Goal: Information Seeking & Learning: Learn about a topic

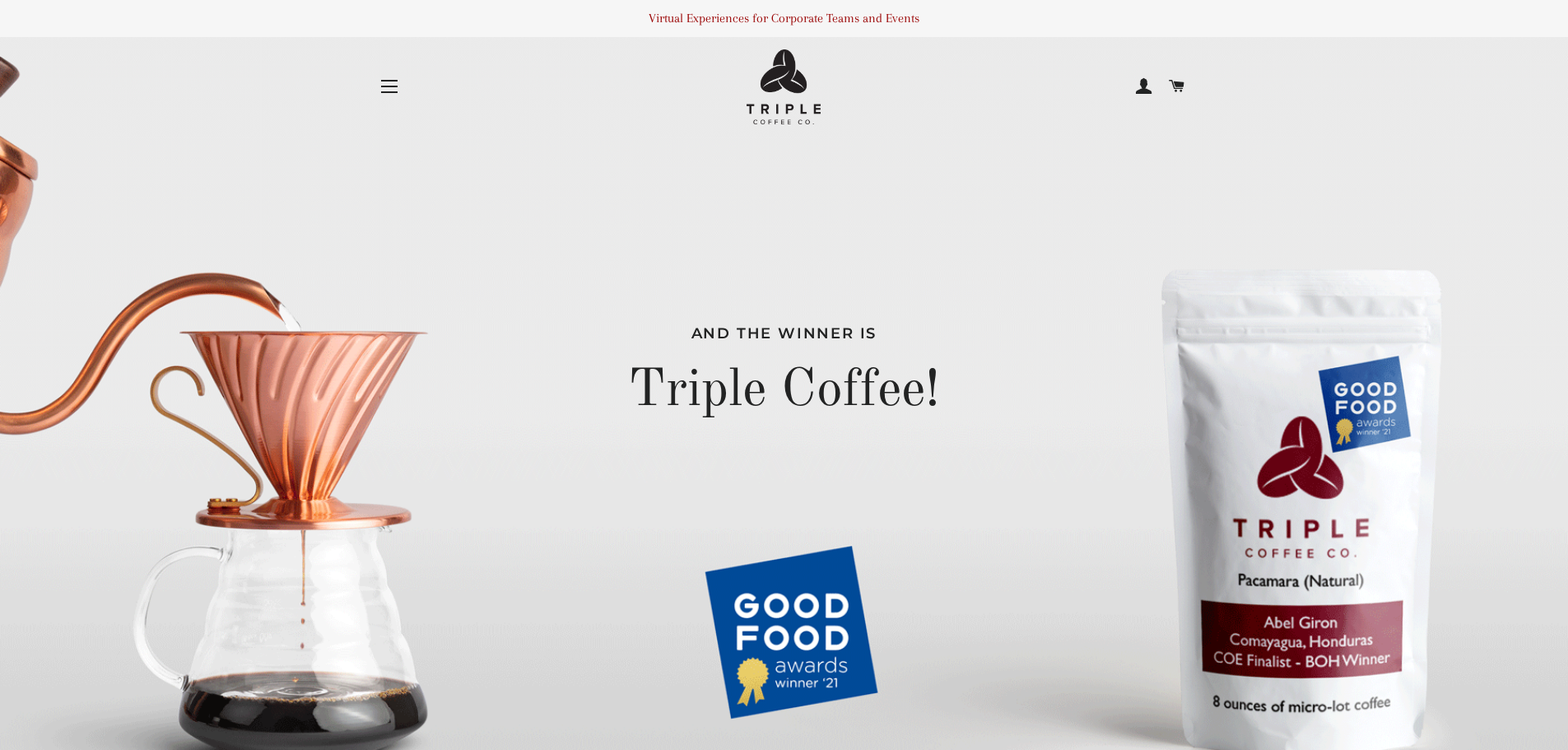
click at [389, 91] on span "button" at bounding box center [388, 92] width 16 height 2
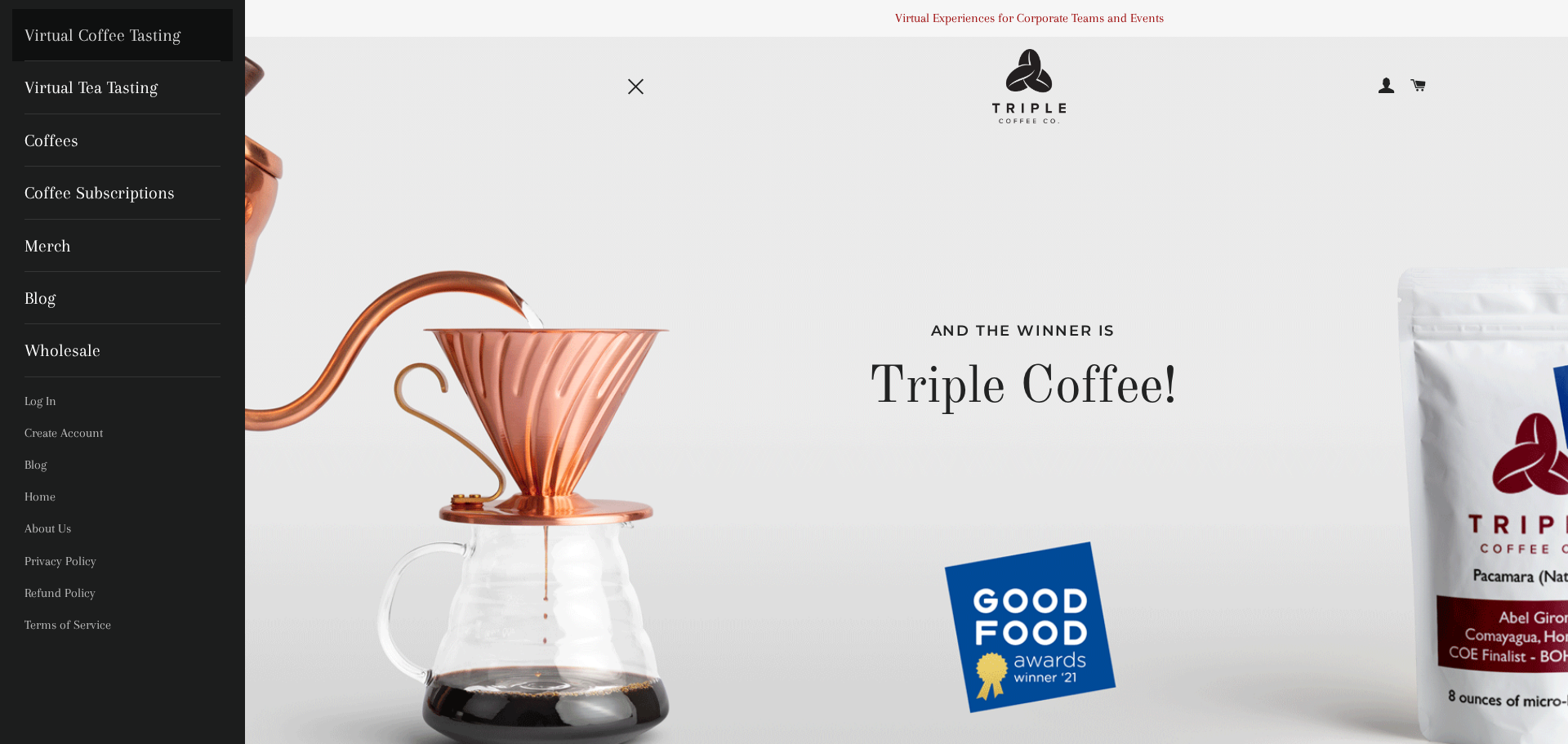
click at [158, 33] on link "Virtual Coffee Tasting" at bounding box center [123, 34] width 221 height 52
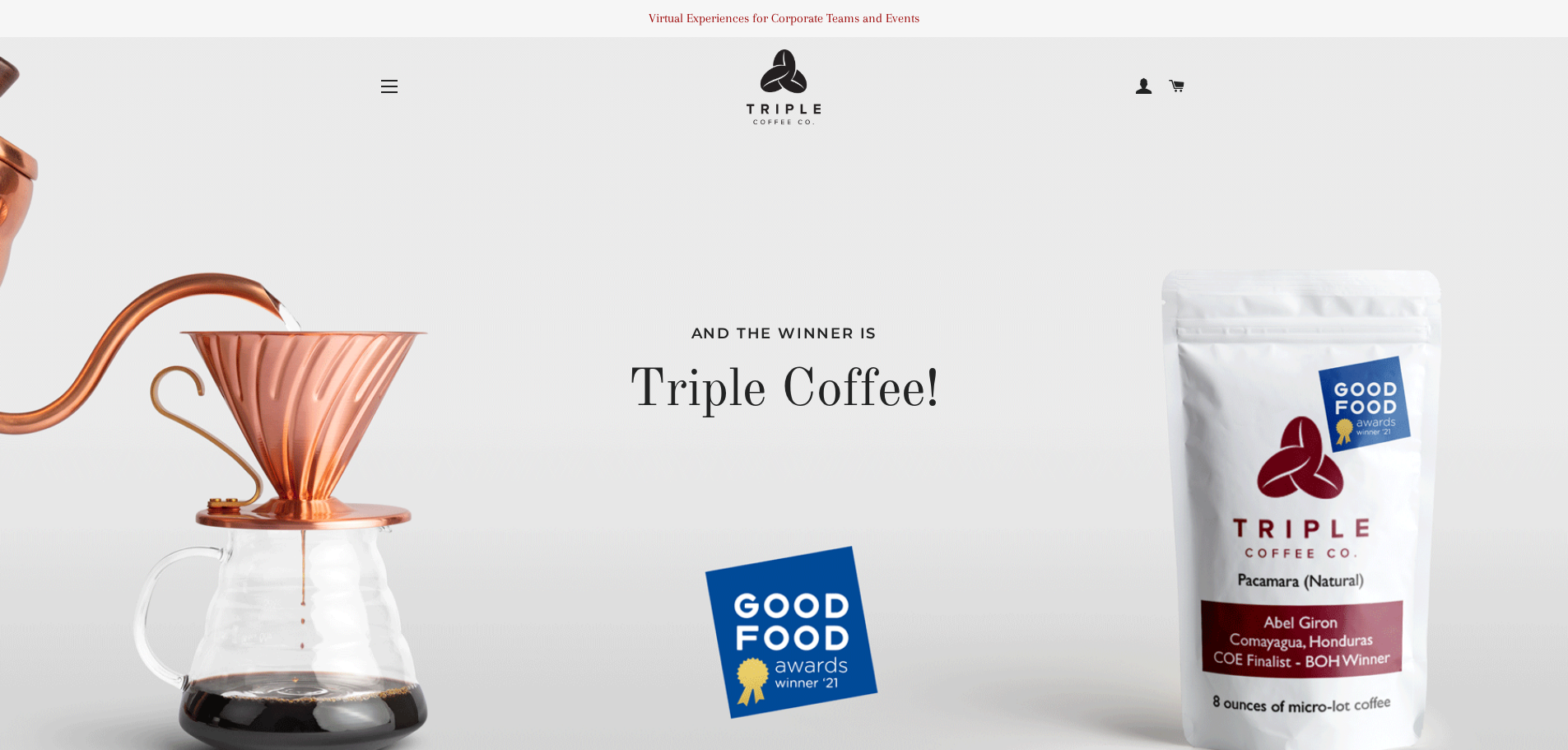
click at [390, 88] on button "Site navigation" at bounding box center [389, 86] width 41 height 41
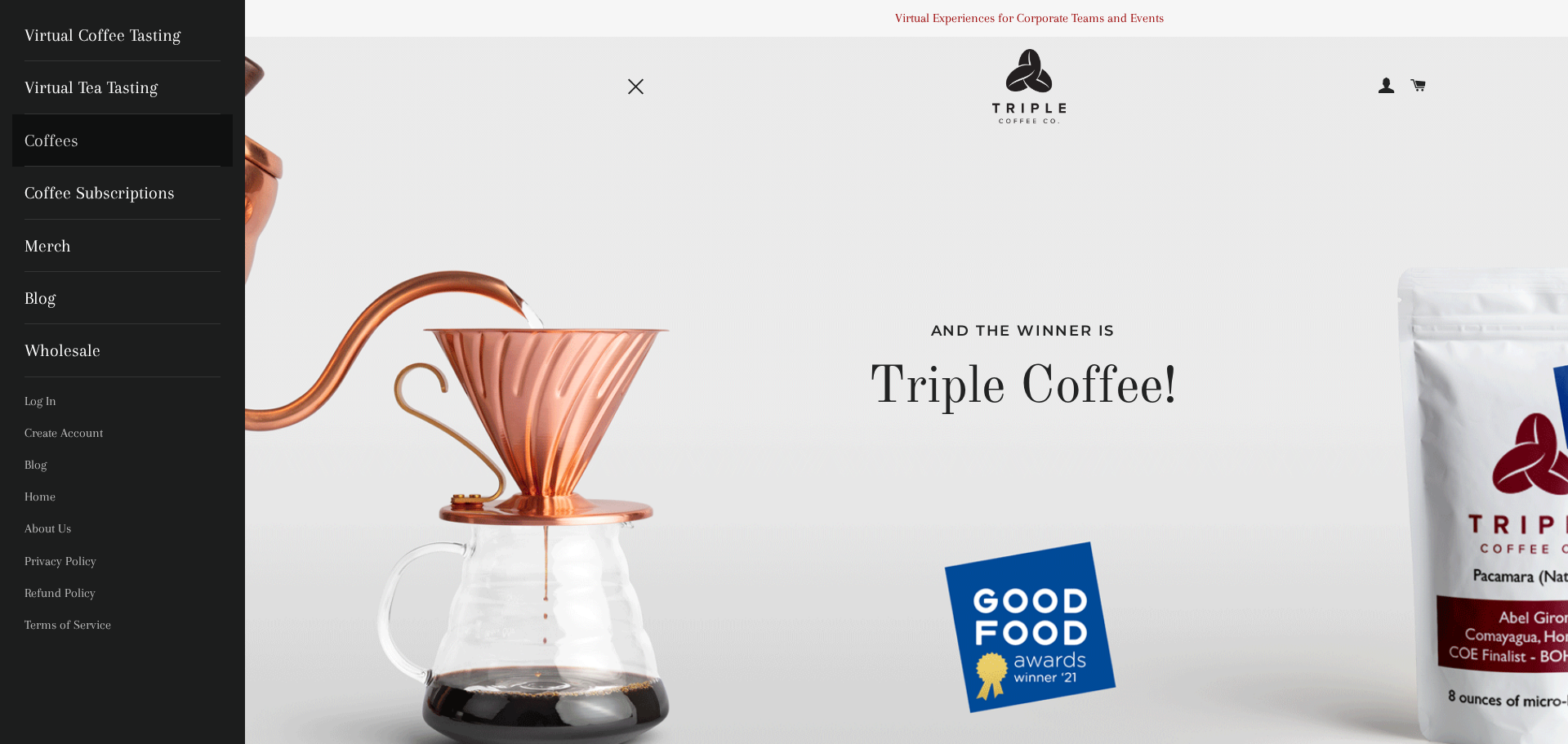
click at [47, 137] on link "Coffees" at bounding box center [123, 140] width 221 height 52
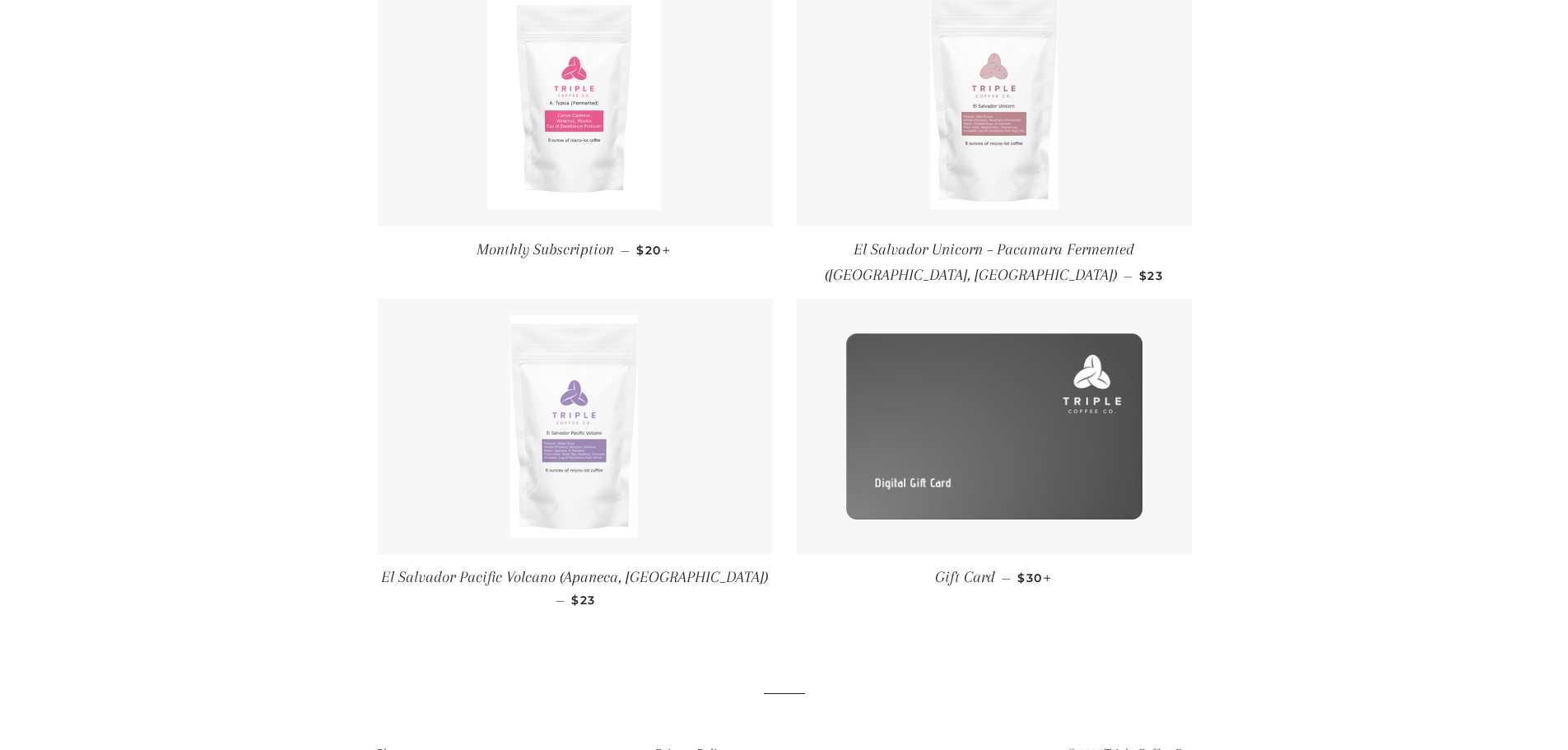
scroll to position [407, 0]
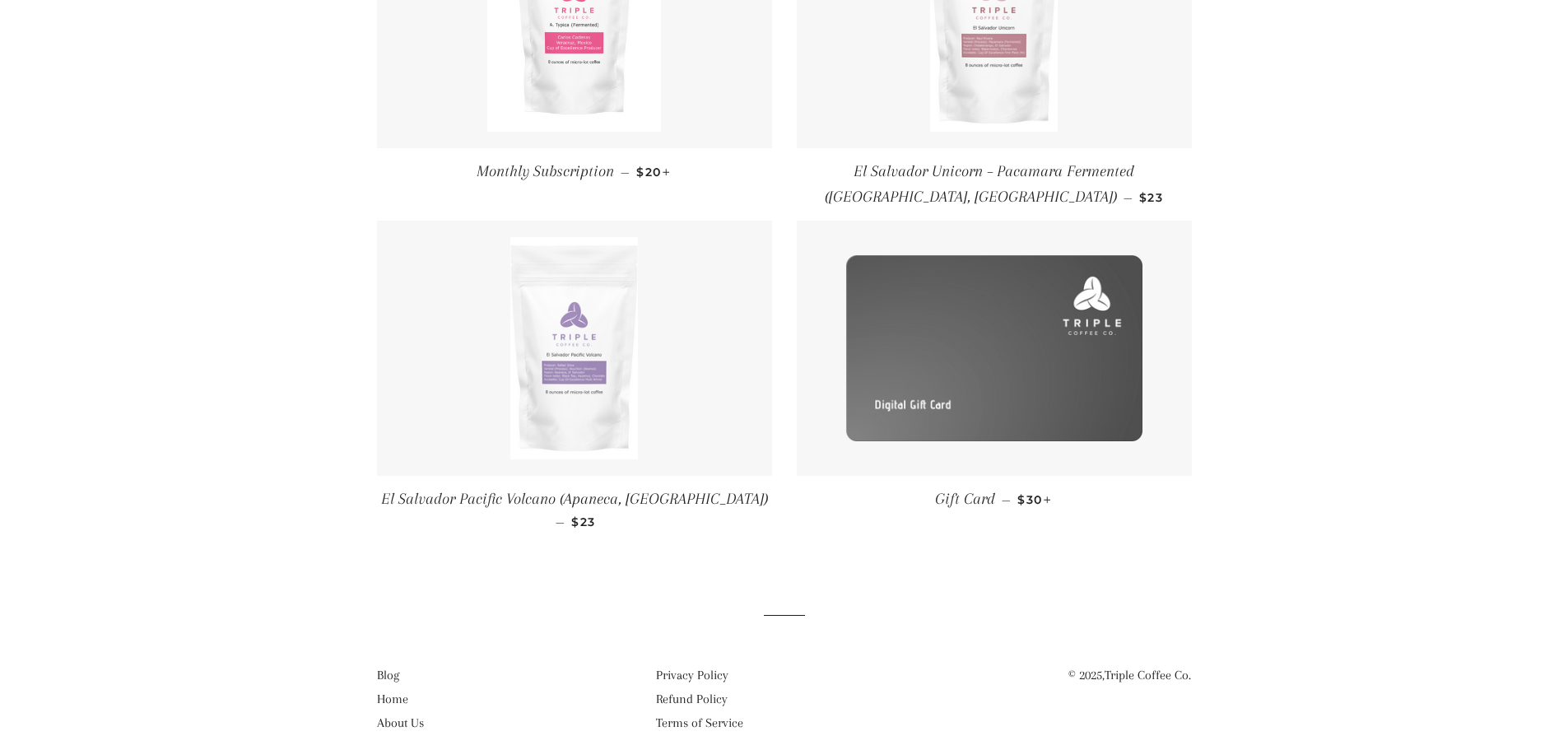
click at [573, 394] on img at bounding box center [573, 348] width 127 height 223
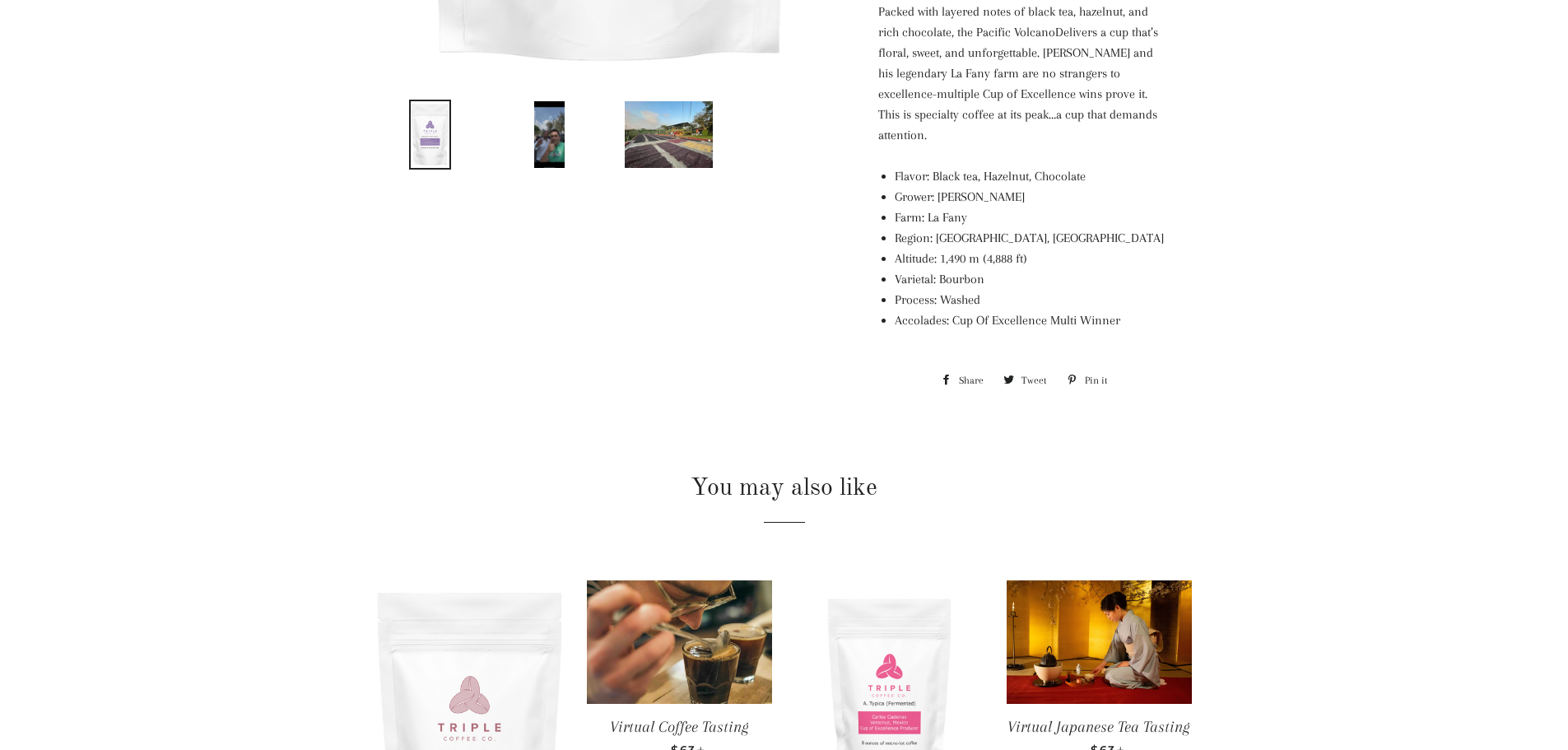
scroll to position [1070, 0]
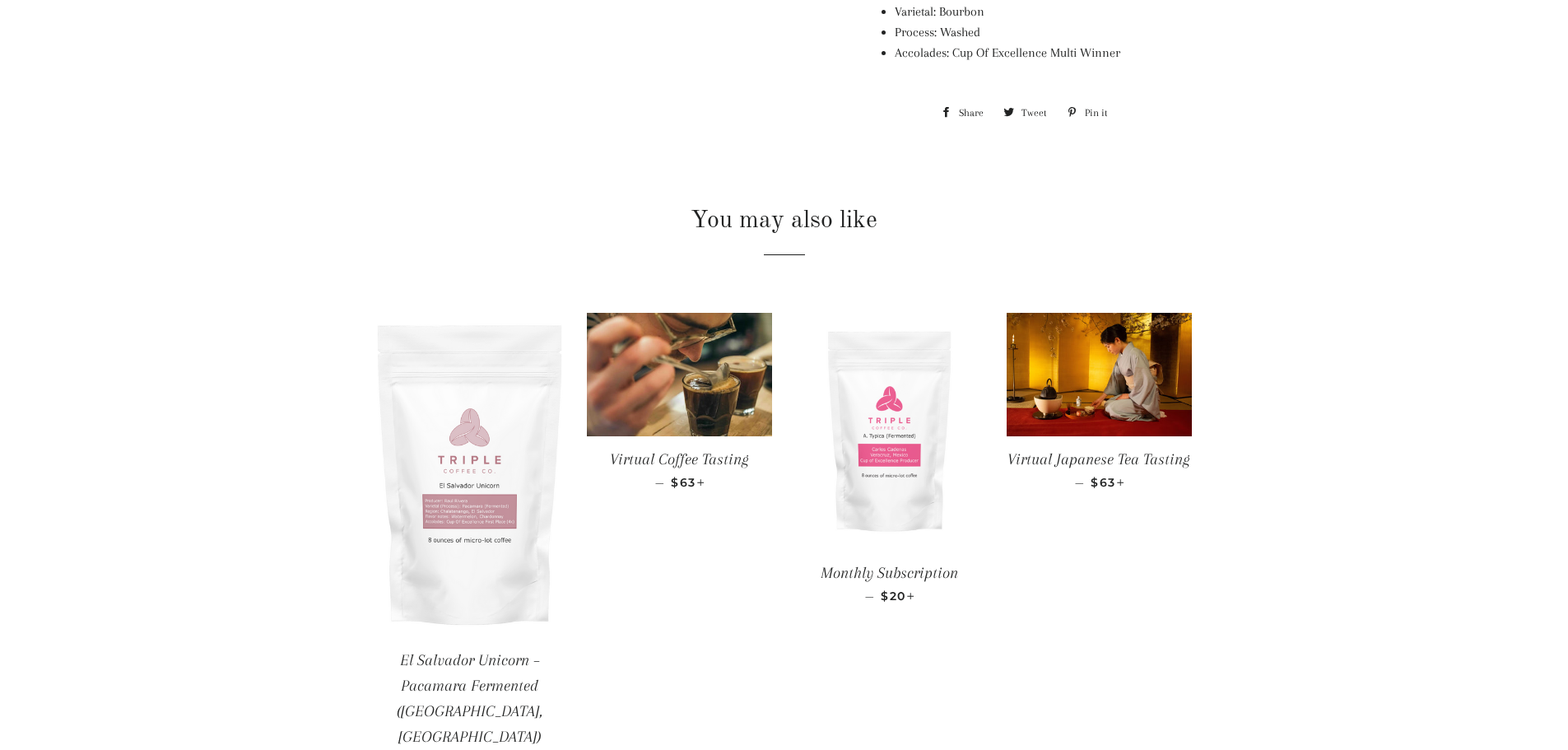
click at [435, 493] on img at bounding box center [469, 474] width 185 height 323
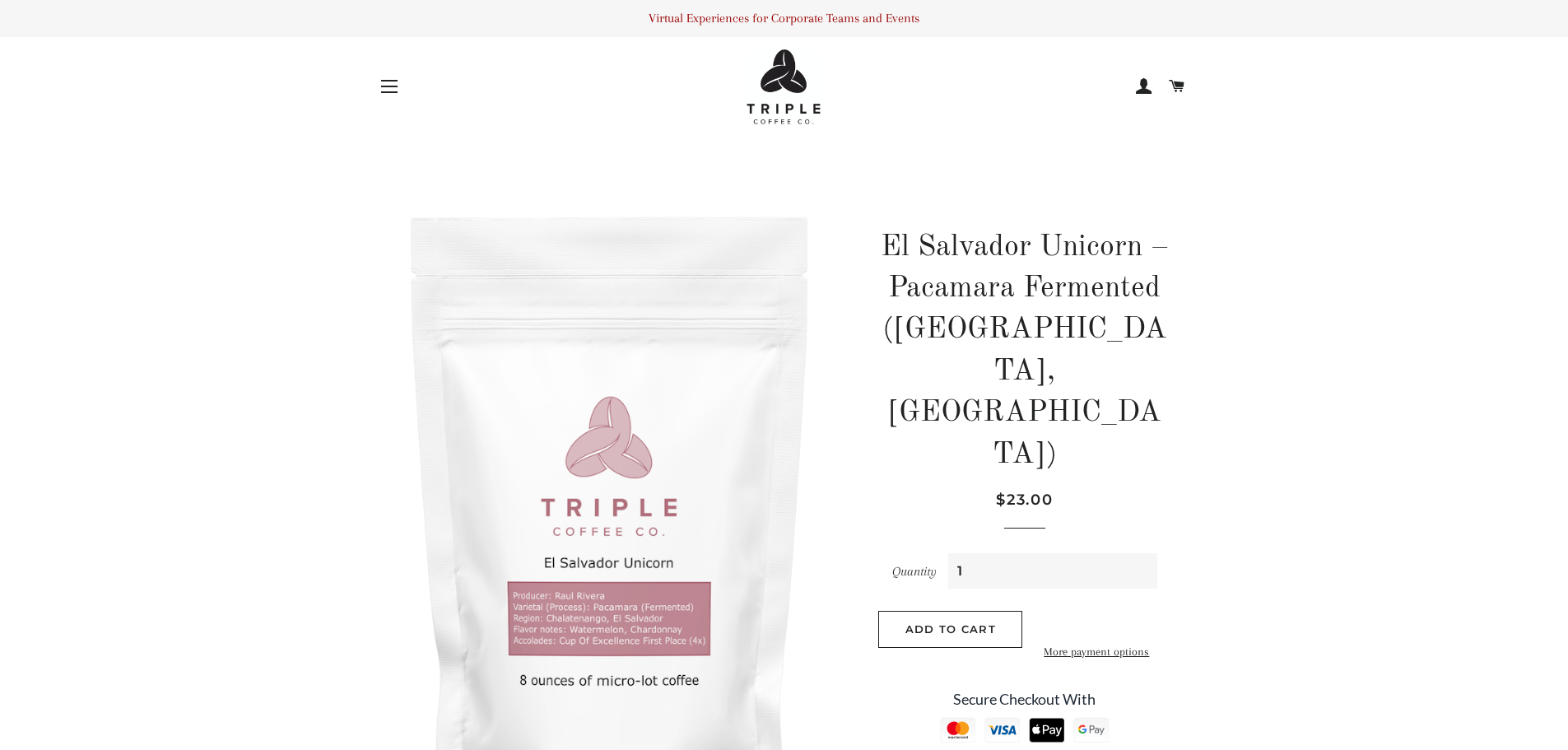
click at [393, 85] on span "button" at bounding box center [388, 86] width 16 height 2
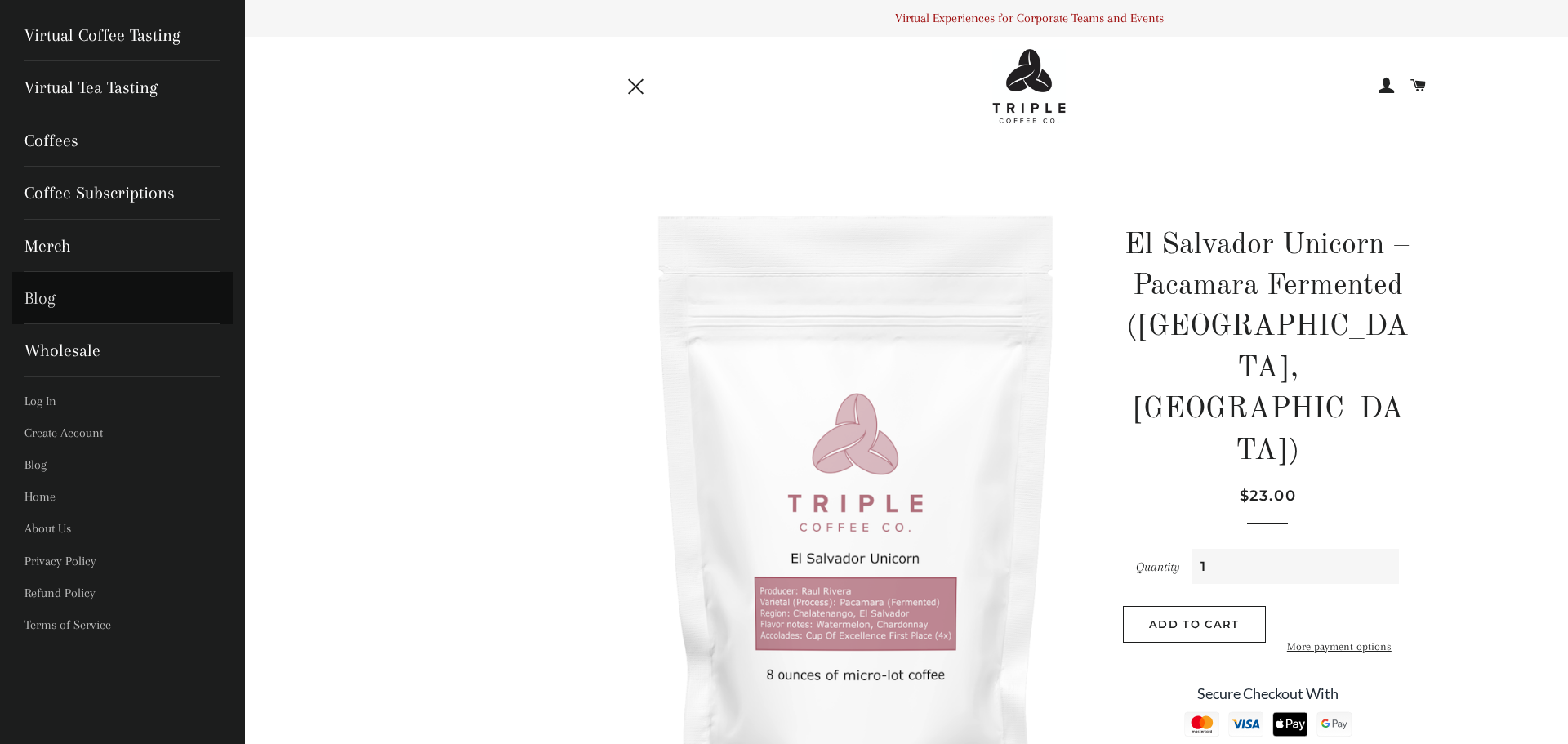
click at [49, 293] on link "Blog" at bounding box center [123, 298] width 221 height 52
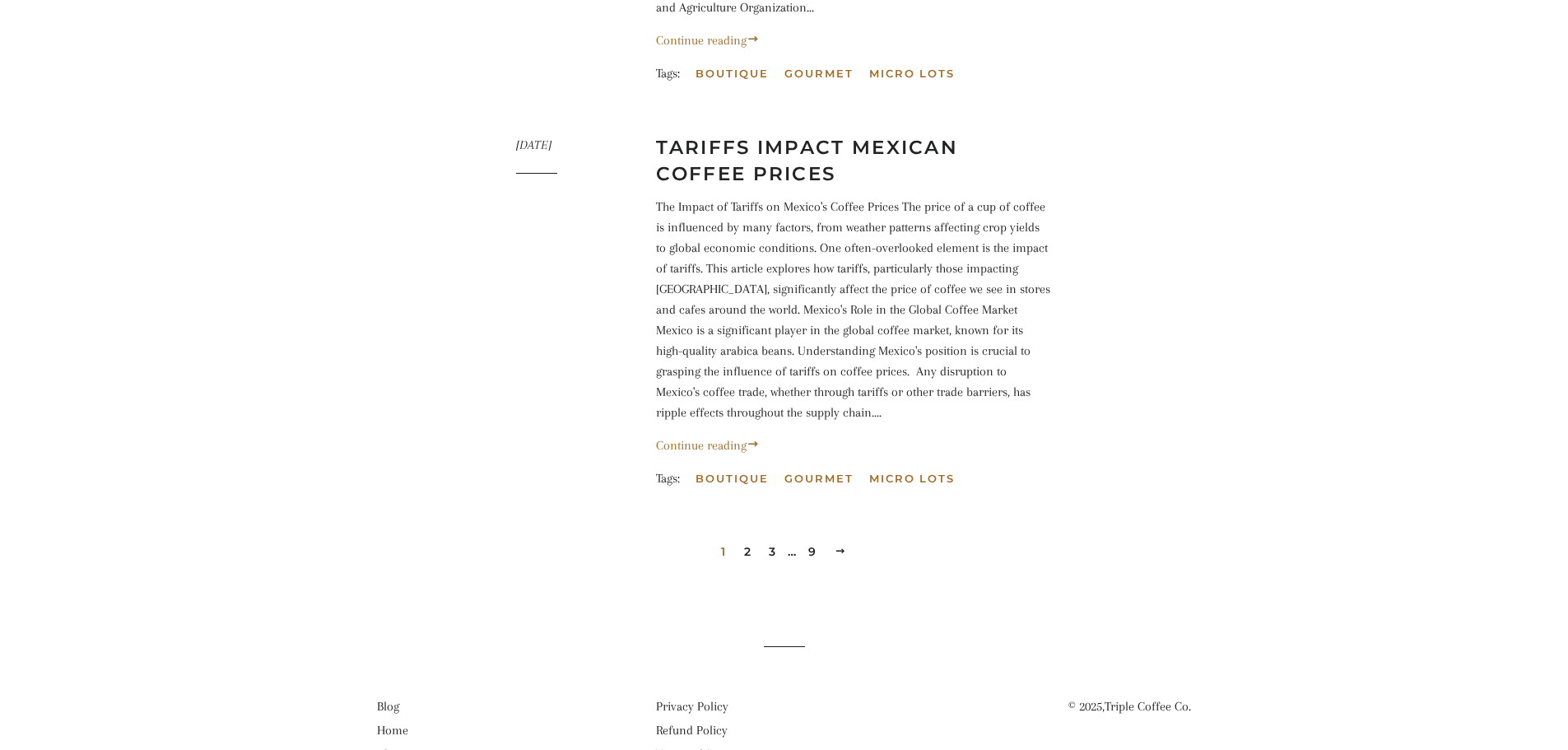
scroll to position [1919, 0]
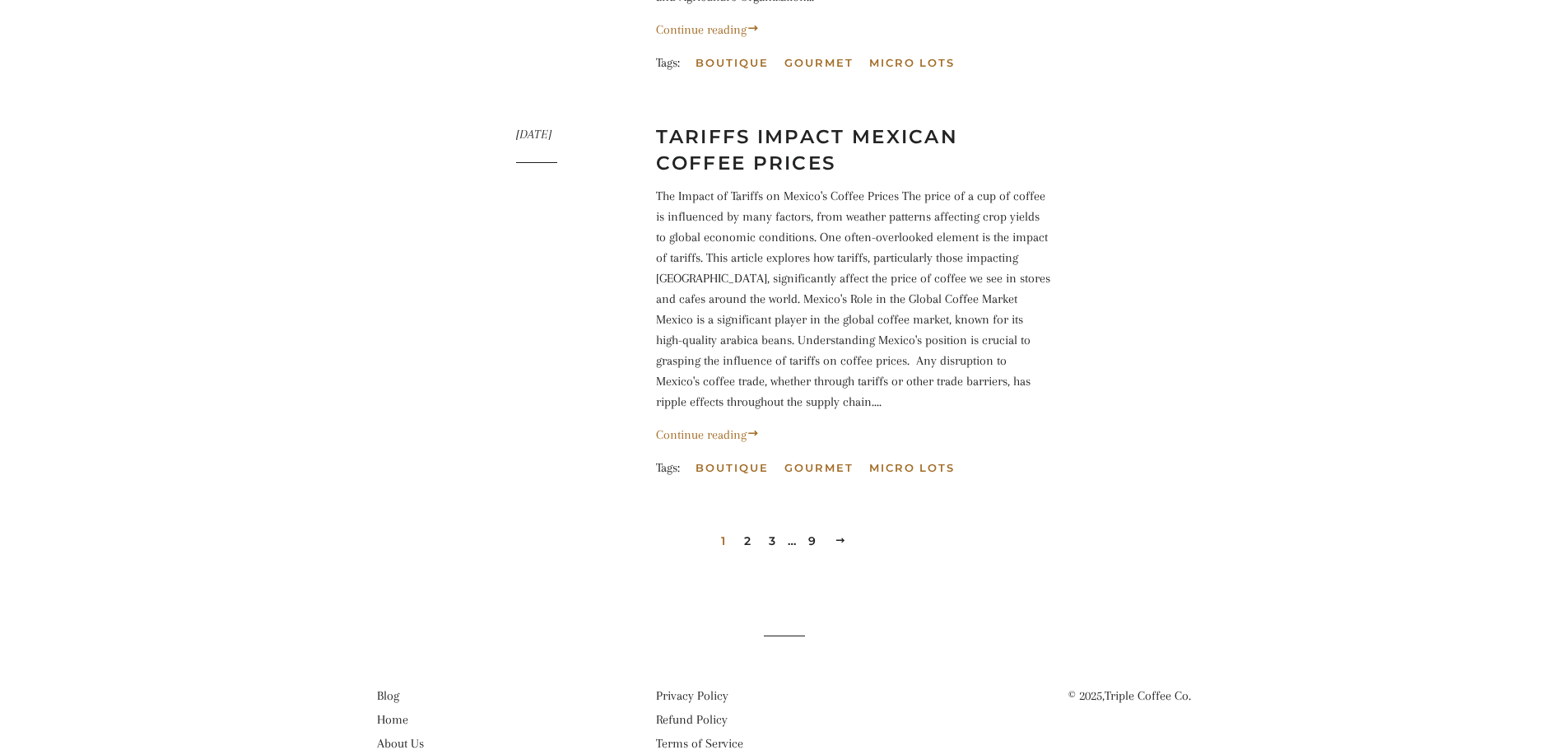
click at [747, 528] on link "2" at bounding box center [747, 541] width 20 height 25
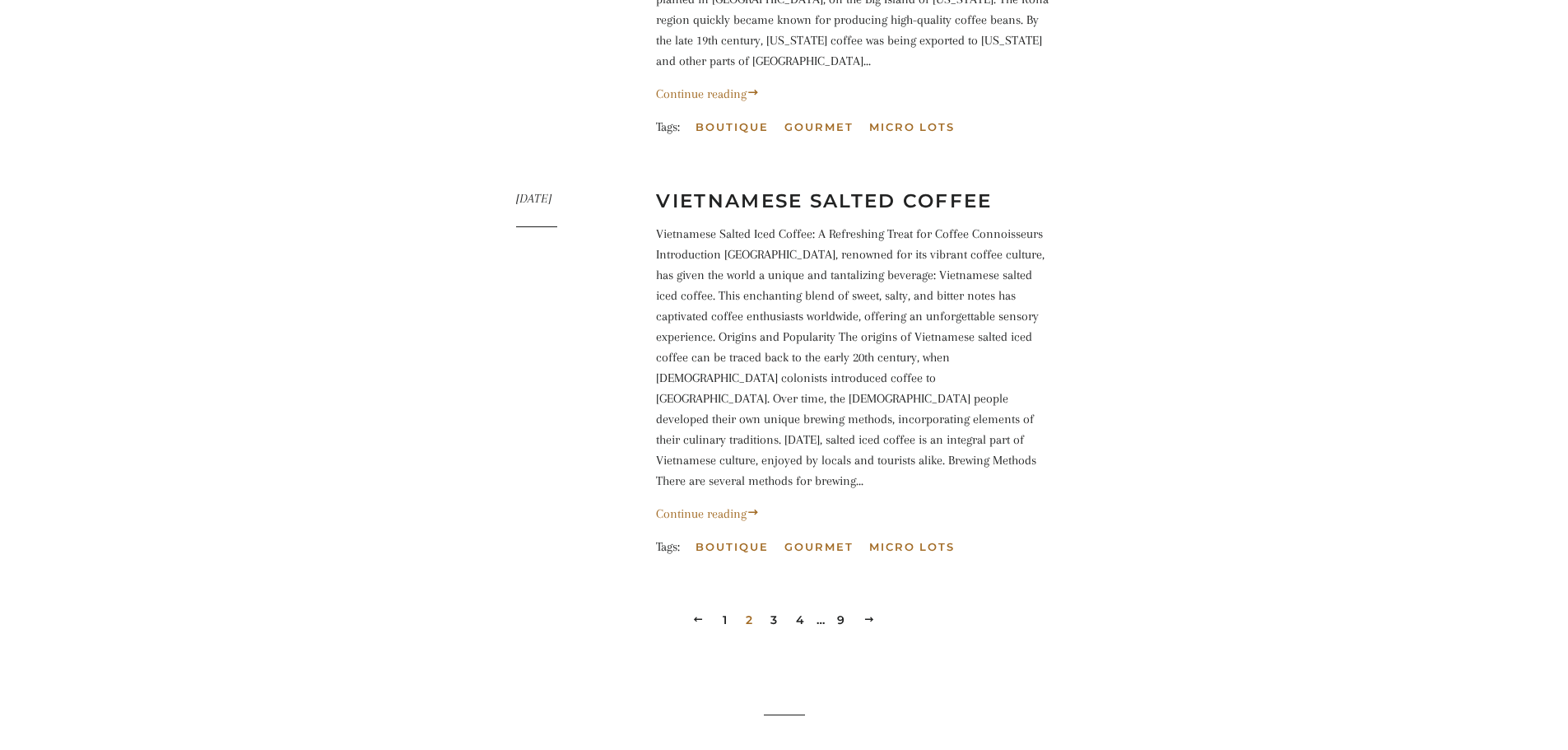
scroll to position [1805, 0]
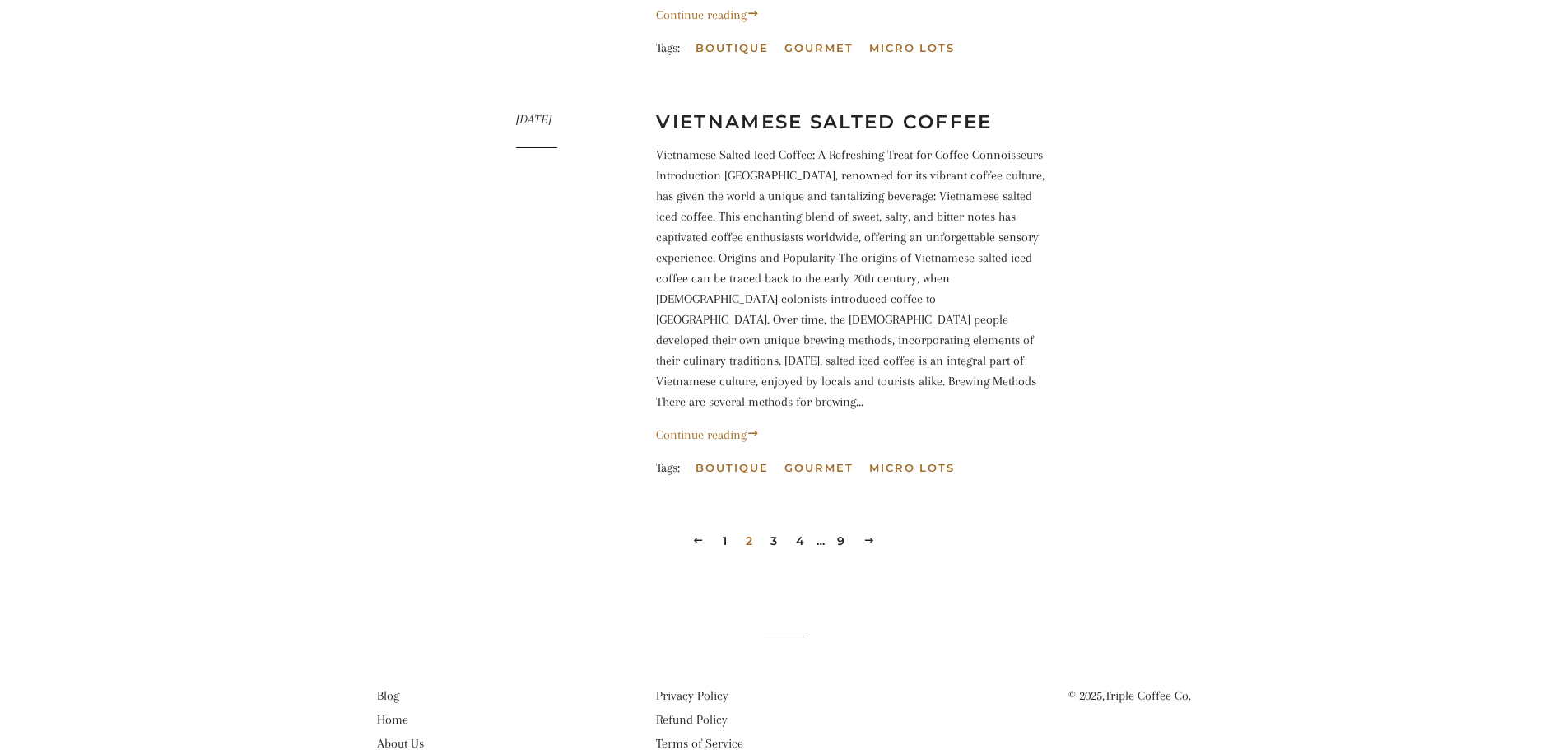
click at [766, 528] on link "3" at bounding box center [774, 541] width 20 height 25
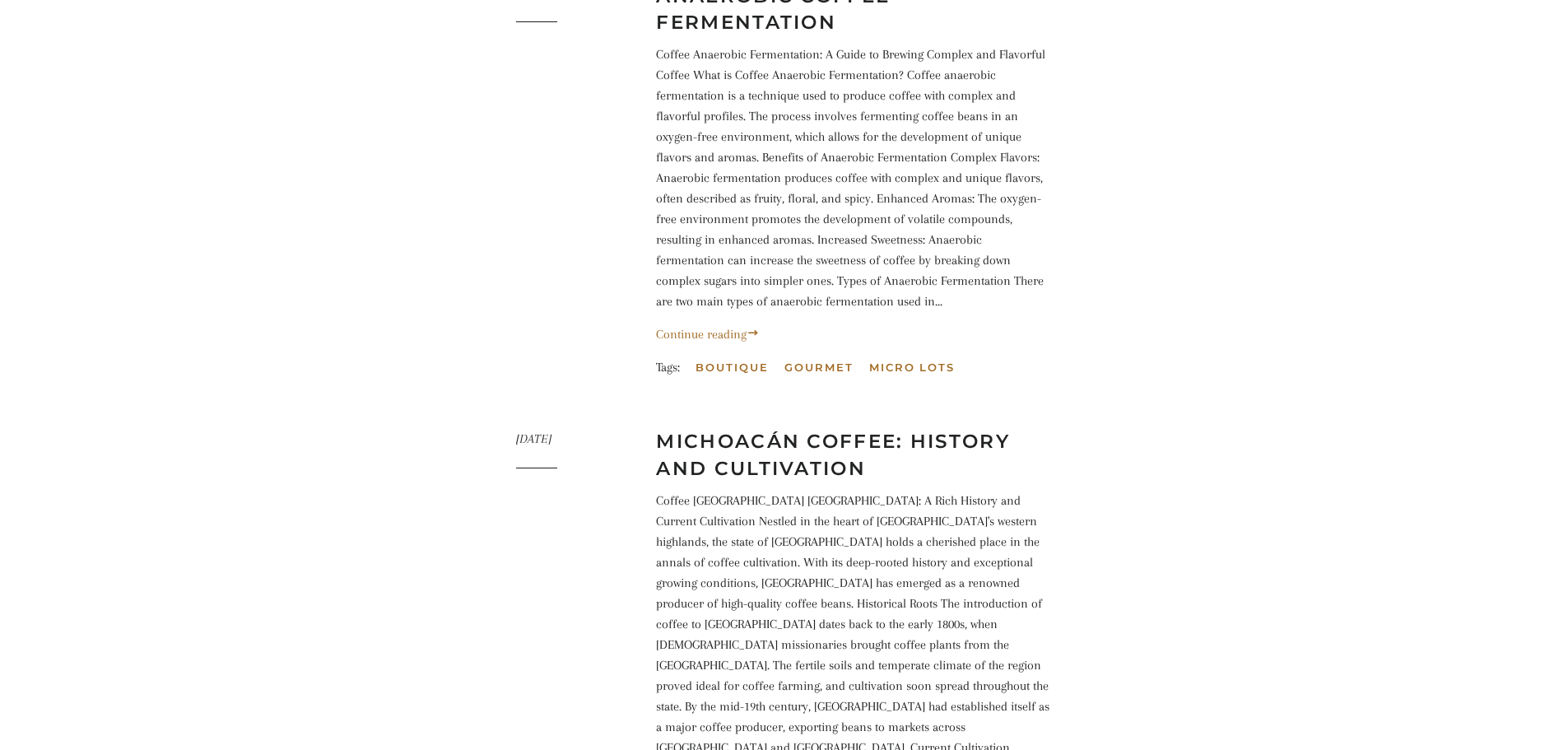
scroll to position [329, 0]
